Goal: Information Seeking & Learning: Learn about a topic

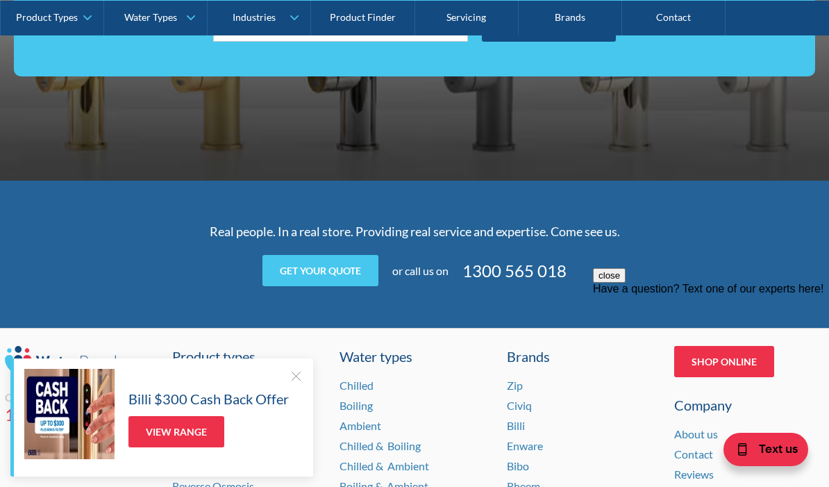
scroll to position [2675, 0]
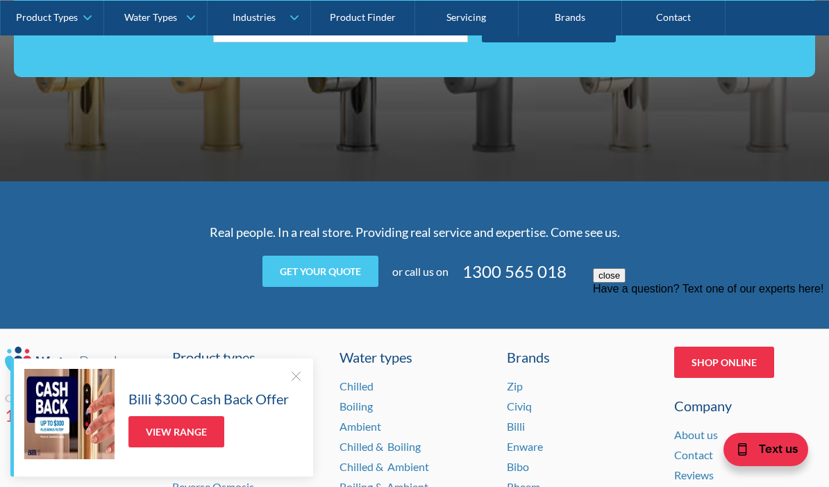
click at [58, 26] on link "Product Types" at bounding box center [52, 17] width 103 height 35
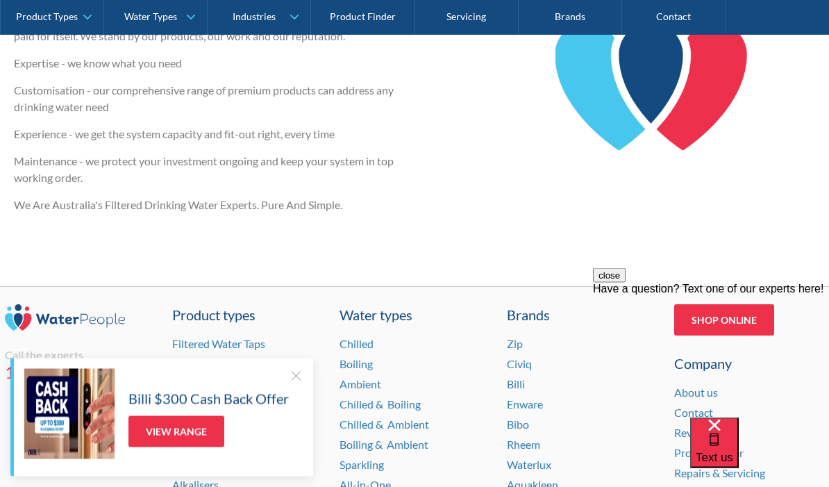
scroll to position [2097, 0]
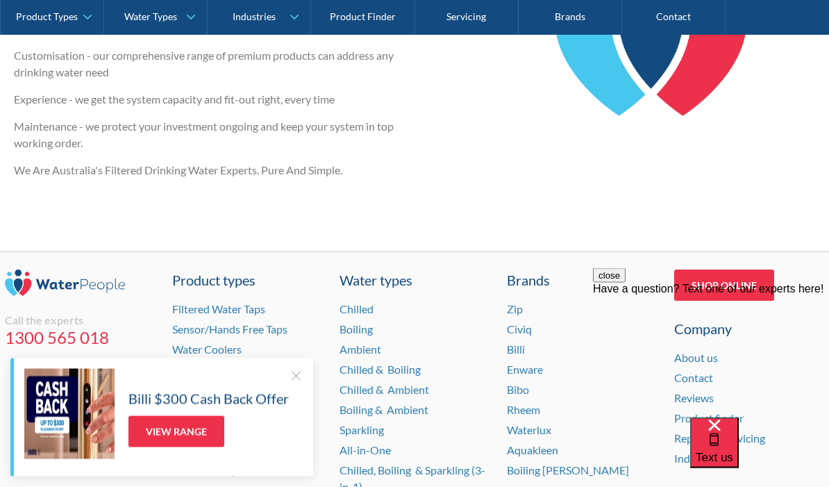
click at [456, 463] on div "Chilled, Boiling & Sparkling (3-in-1)" at bounding box center [415, 479] width 150 height 33
click at [442, 464] on link "Chilled, Boiling & Sparkling (3-in-1)" at bounding box center [413, 479] width 146 height 30
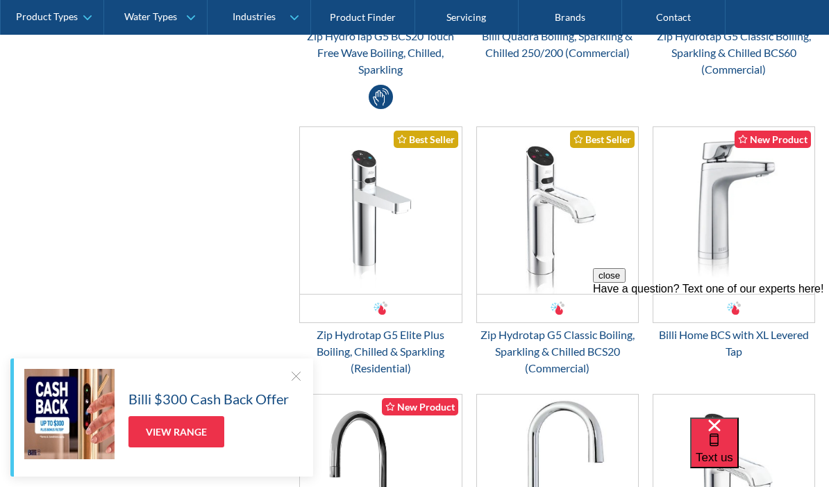
scroll to position [1136, 0]
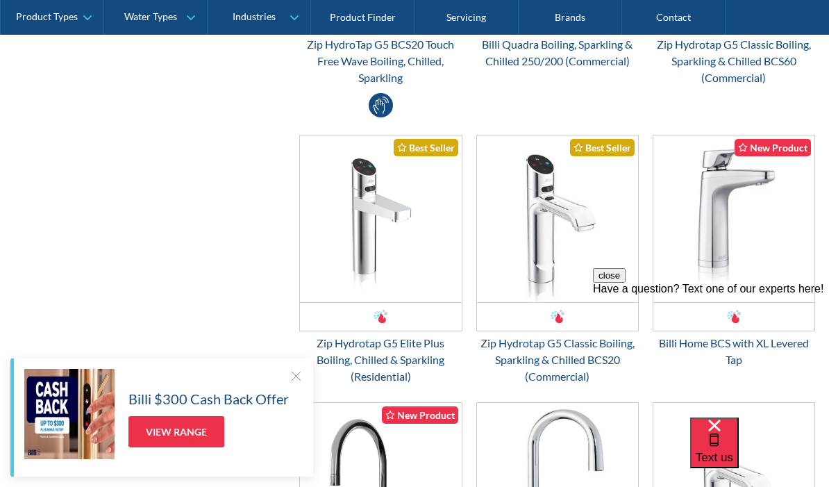
click at [608, 276] on img "Email Form 3" at bounding box center [557, 218] width 161 height 167
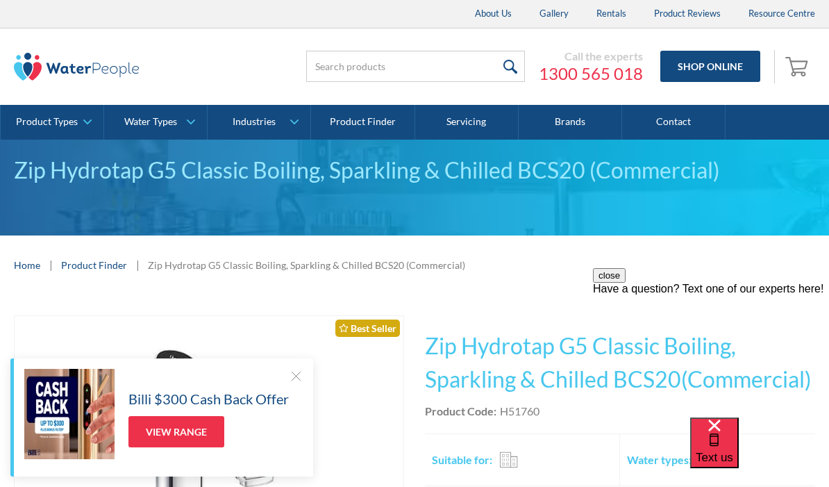
click at [163, 128] on link "Water Types" at bounding box center [155, 122] width 103 height 35
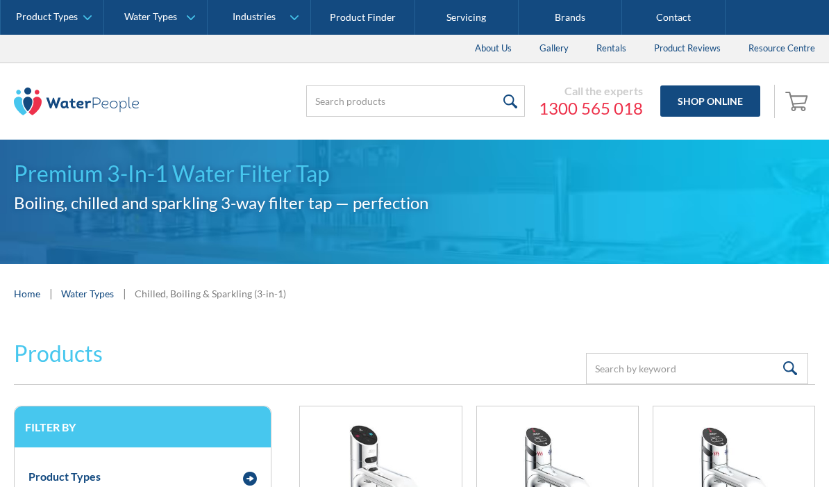
scroll to position [1, 0]
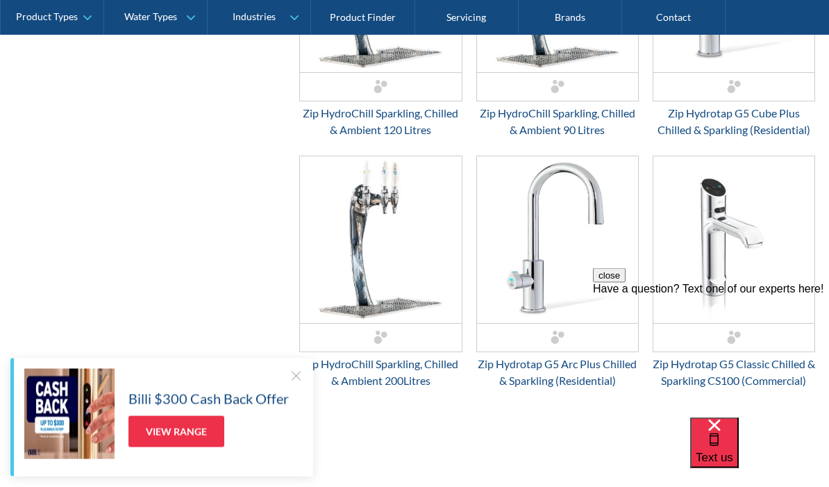
scroll to position [1318, 0]
click at [426, 231] on img "Email Form 3" at bounding box center [380, 239] width 161 height 167
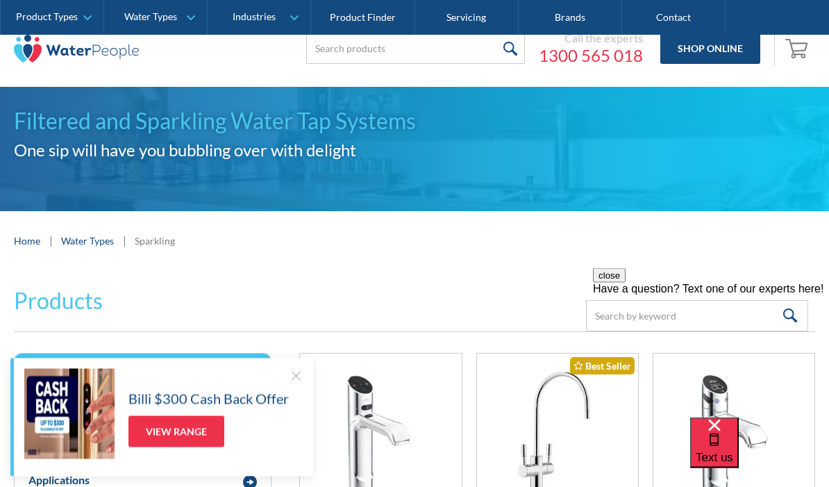
scroll to position [0, 0]
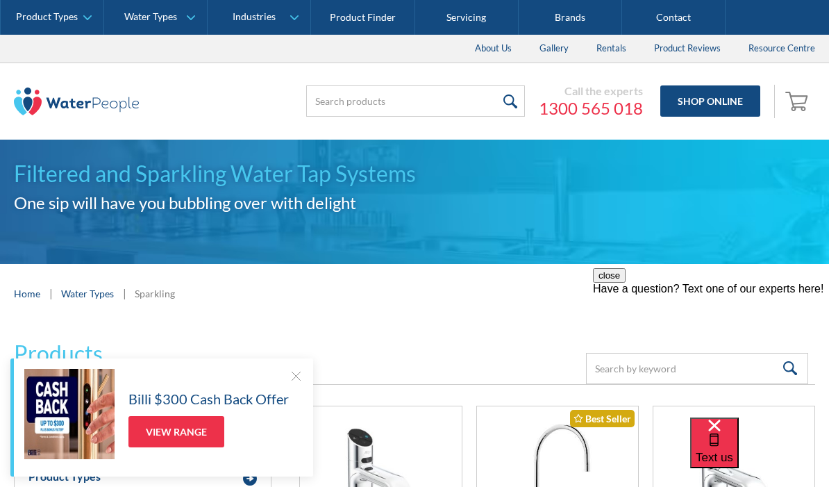
click at [481, 22] on link "Servicing" at bounding box center [466, 17] width 103 height 35
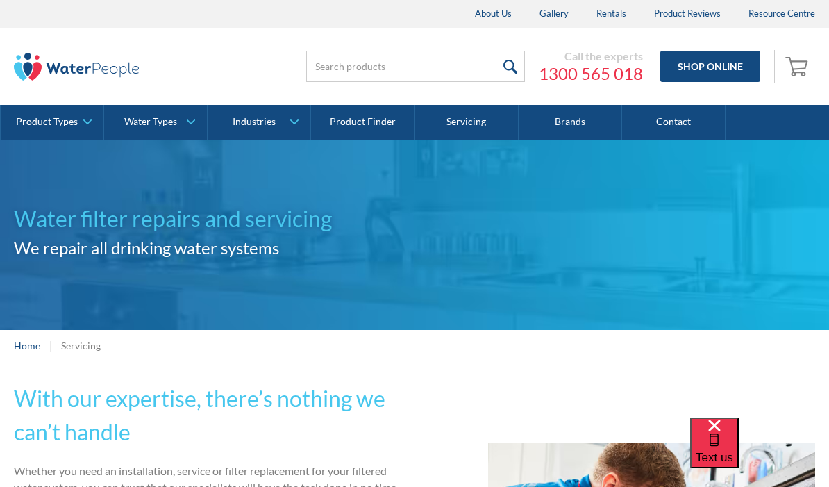
click at [792, 244] on div "Water filter repairs and servicing We repair all drinking water systems" at bounding box center [414, 234] width 801 height 65
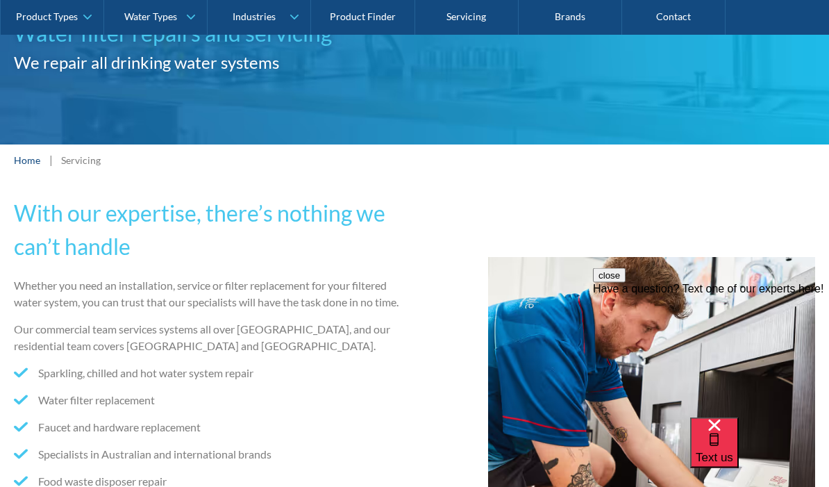
scroll to position [185, 0]
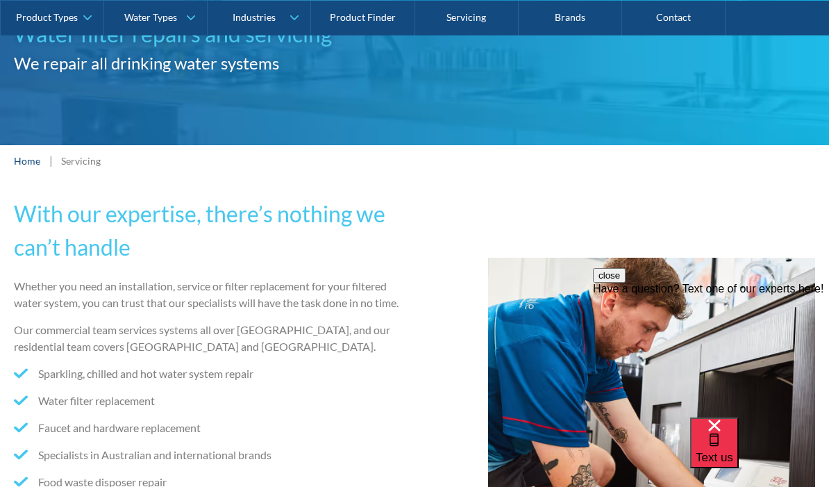
click at [760, 199] on div "With our expertise, there’s nothing we can’t handle Whether you need an install…" at bounding box center [414, 423] width 801 height 453
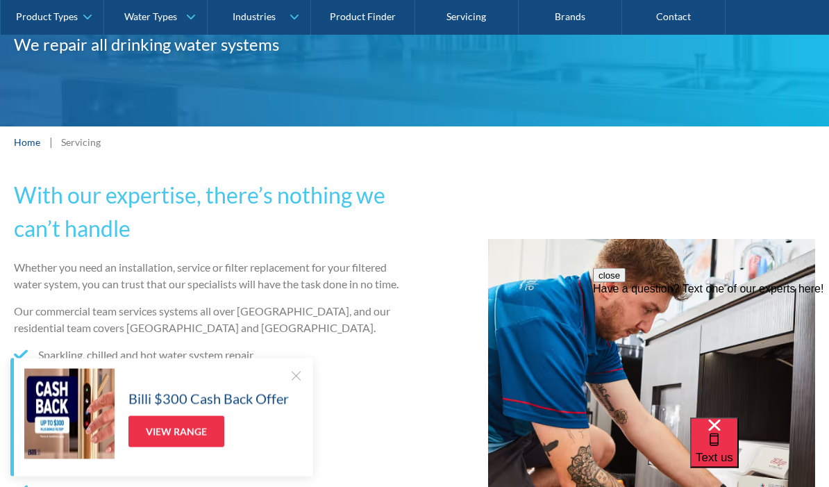
scroll to position [0, 0]
